Goal: Transaction & Acquisition: Purchase product/service

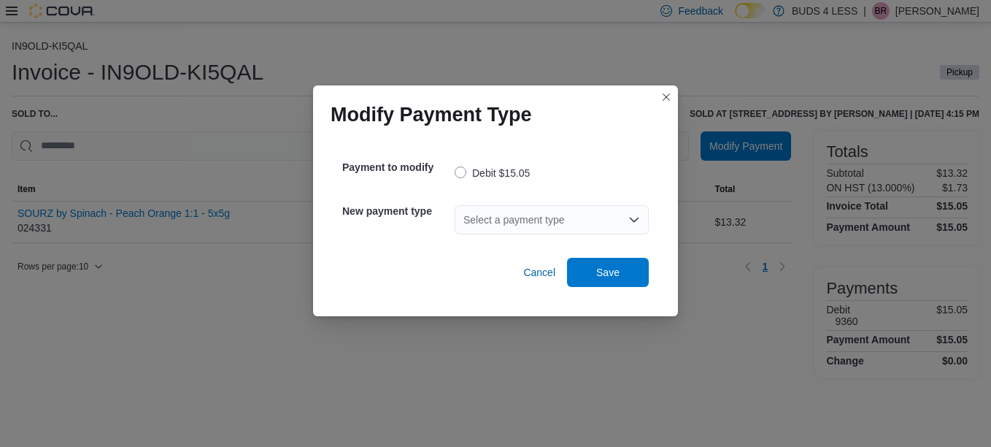
click at [634, 214] on icon "Open list of options" at bounding box center [634, 220] width 12 height 12
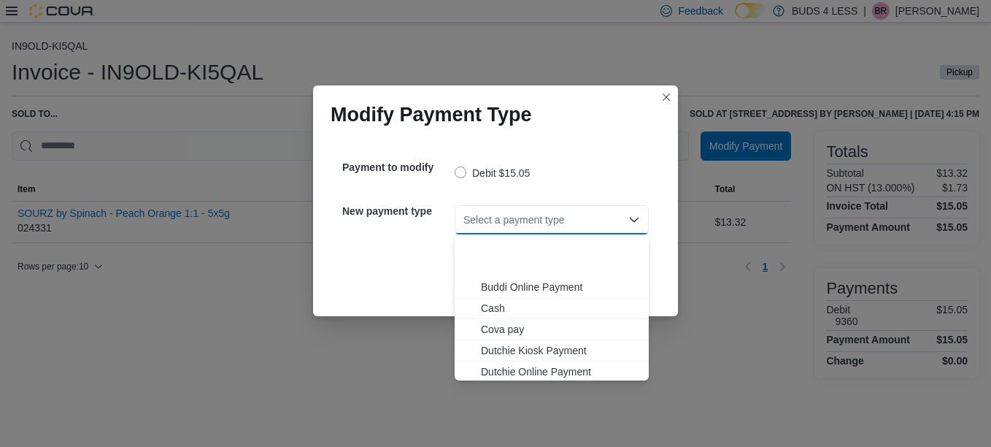
scroll to position [172, 0]
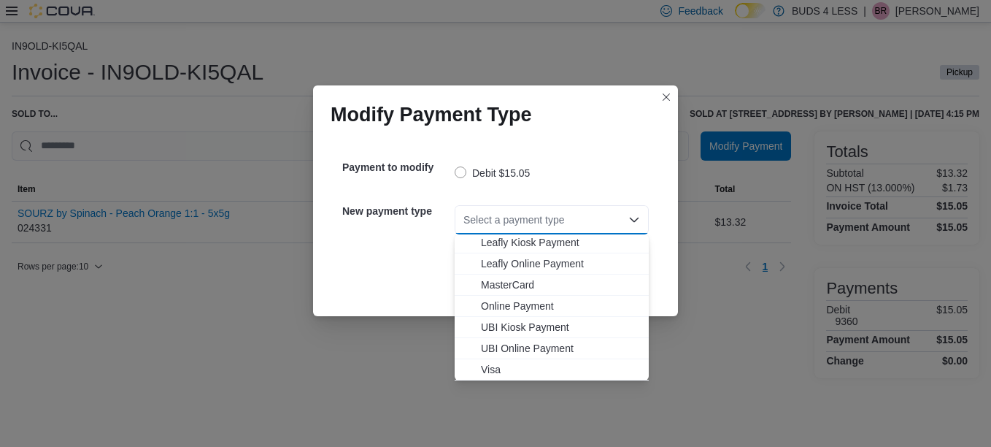
click at [491, 370] on span "Visa" at bounding box center [560, 369] width 159 height 15
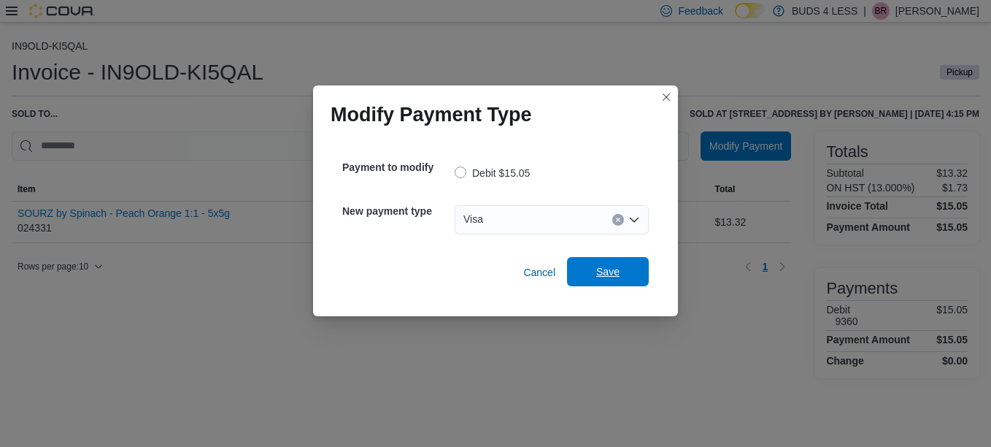
click at [614, 278] on span "Save" at bounding box center [607, 271] width 23 height 15
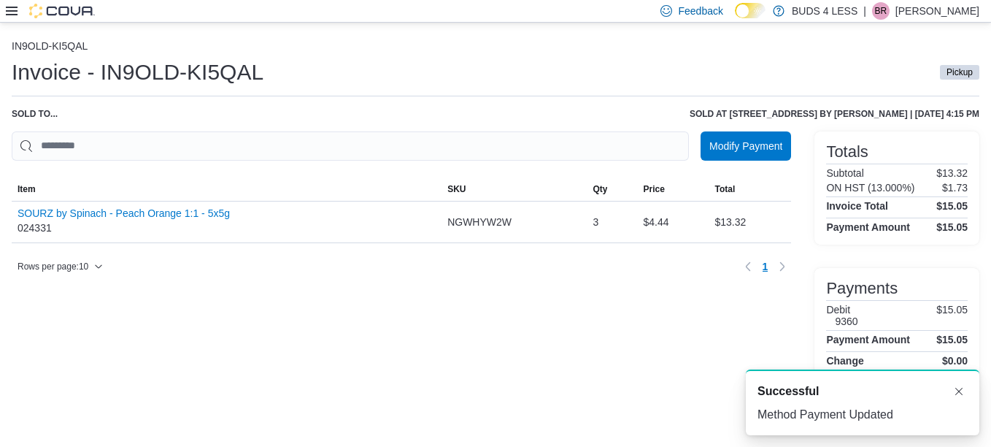
scroll to position [0, 0]
